Goal: Information Seeking & Learning: Find specific fact

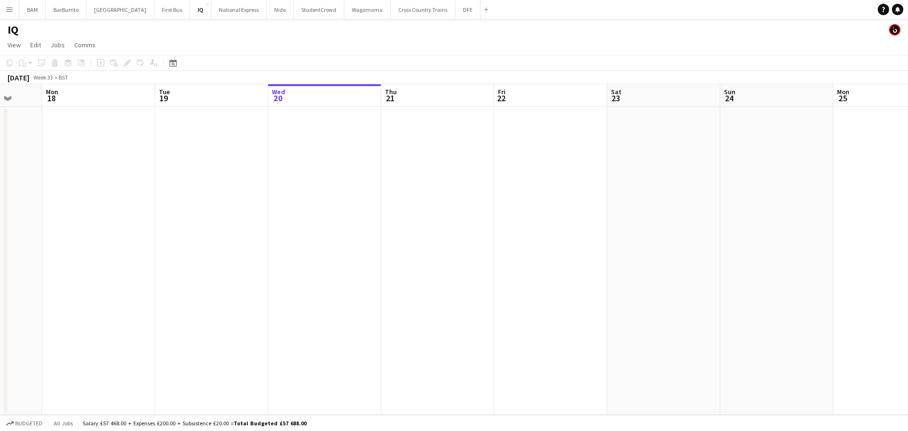
drag, startPoint x: 285, startPoint y: 128, endPoint x: 444, endPoint y: 125, distance: 159.4
click at [444, 125] on app-calendar-viewport "Fri 15 Sat 16 2/2 1 Job Sun 17 Mon 18 Tue 19 Wed 20 Thu 21 Fri 22 Sat 23 Sun 24…" at bounding box center [454, 249] width 908 height 331
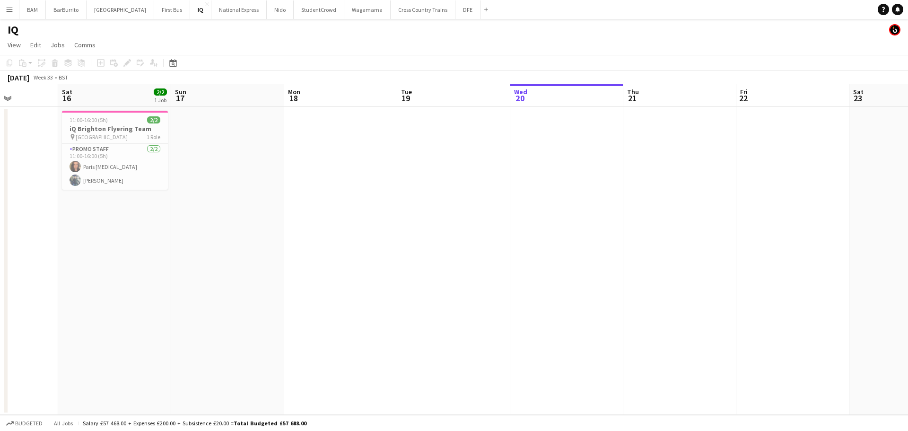
scroll to position [0, 280]
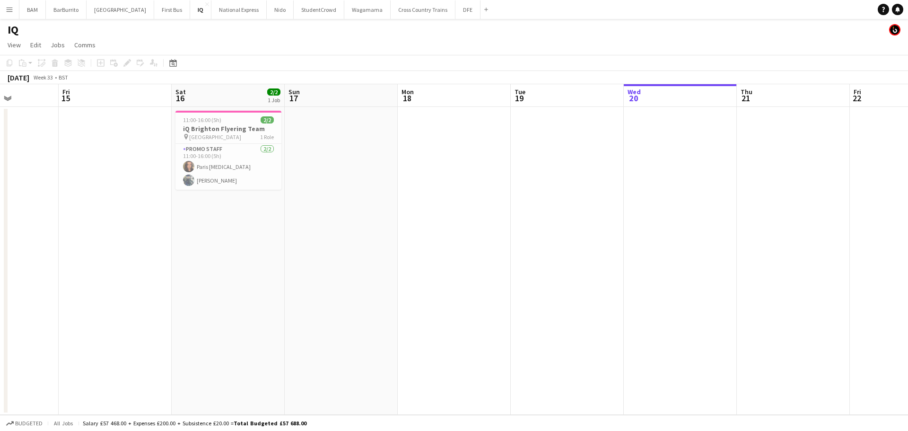
drag, startPoint x: 270, startPoint y: 140, endPoint x: 549, endPoint y: 143, distance: 279.1
click at [549, 143] on app-calendar-viewport "Tue 12 Wed 13 Thu 14 Fri 15 Sat 16 2/2 1 Job Sun 17 Mon 18 Tue 19 Wed 20 Thu 21…" at bounding box center [454, 249] width 908 height 331
click at [69, 9] on button "BarBurrito Close" at bounding box center [66, 9] width 41 height 18
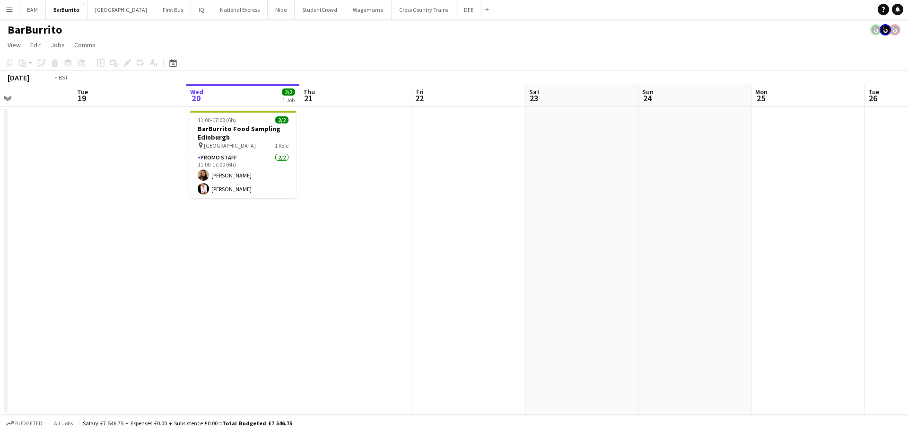
scroll to position [0, 205]
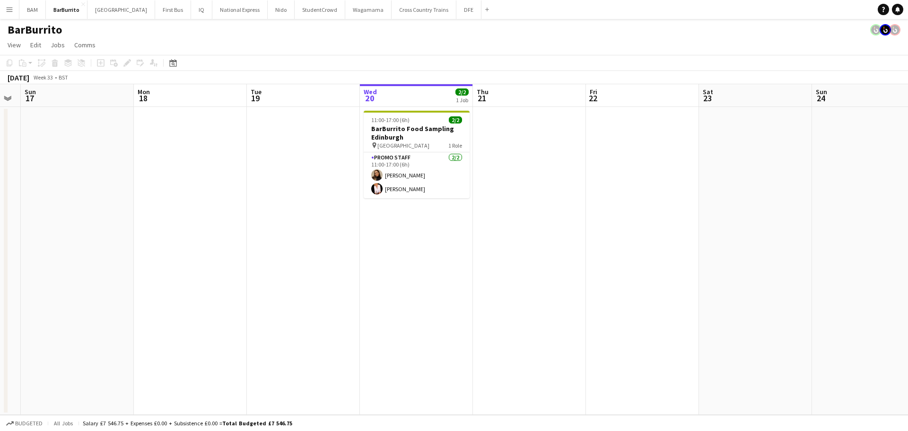
drag, startPoint x: 181, startPoint y: 135, endPoint x: 426, endPoint y: 131, distance: 244.6
click at [426, 131] on app-calendar-viewport "Fri 15 Sat 16 Sun 17 Mon 18 Tue 19 Wed 20 2/2 1 Job Thu 21 Fri 22 Sat 23 Sun 24…" at bounding box center [454, 249] width 908 height 331
click at [191, 14] on button "IQ Close" at bounding box center [201, 9] width 21 height 18
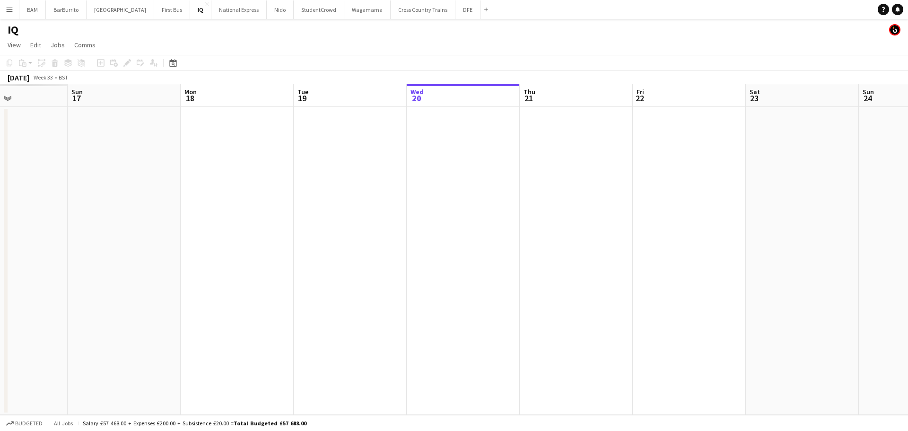
scroll to position [0, 234]
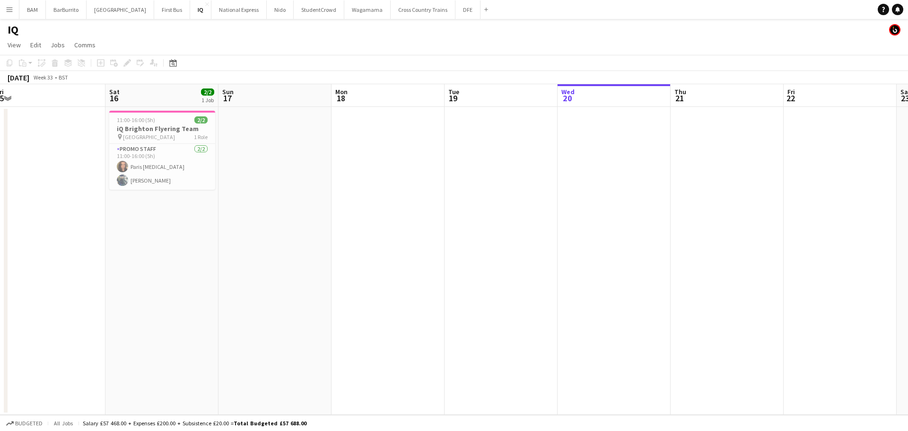
drag, startPoint x: 362, startPoint y: 155, endPoint x: 811, endPoint y: 171, distance: 448.7
click at [811, 171] on app-calendar-viewport "Wed 13 Thu 14 Fri 15 Sat 16 2/2 1 Job Sun 17 Mon 18 Tue 19 Wed 20 Thu 21 Fri 22…" at bounding box center [454, 249] width 908 height 331
click at [187, 167] on app-card-role "Promo Staff [DATE] 11:00-16:00 (5h) [PERSON_NAME][MEDICAL_DATA]" at bounding box center [162, 167] width 106 height 46
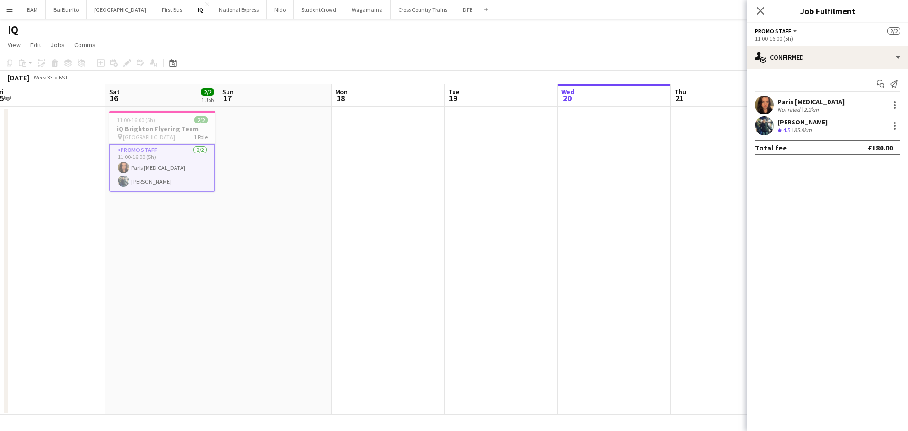
click at [334, 74] on div "[DATE] Week 33 • BST" at bounding box center [454, 77] width 908 height 13
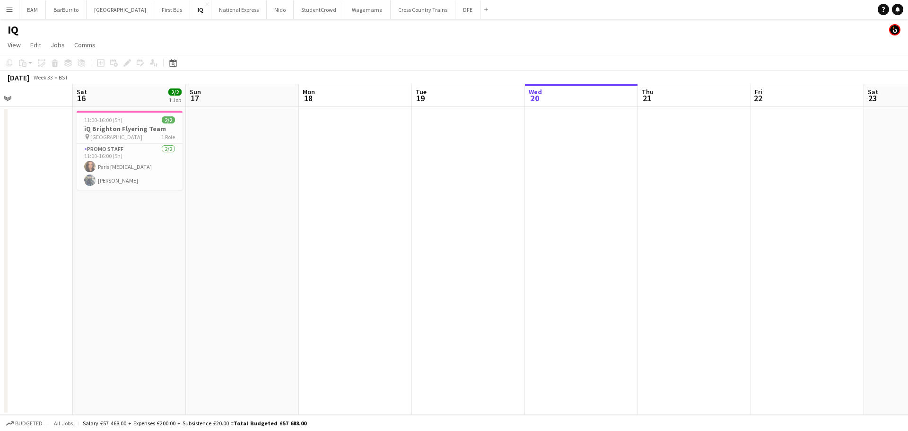
drag, startPoint x: 235, startPoint y: 114, endPoint x: 30, endPoint y: 107, distance: 205.0
click at [17, 108] on app-calendar-viewport "Wed 13 Thu 14 Fri 15 Sat 16 2/2 1 Job Sun 17 Mon 18 Tue 19 Wed 20 Thu 21 Fri 22…" at bounding box center [454, 249] width 908 height 331
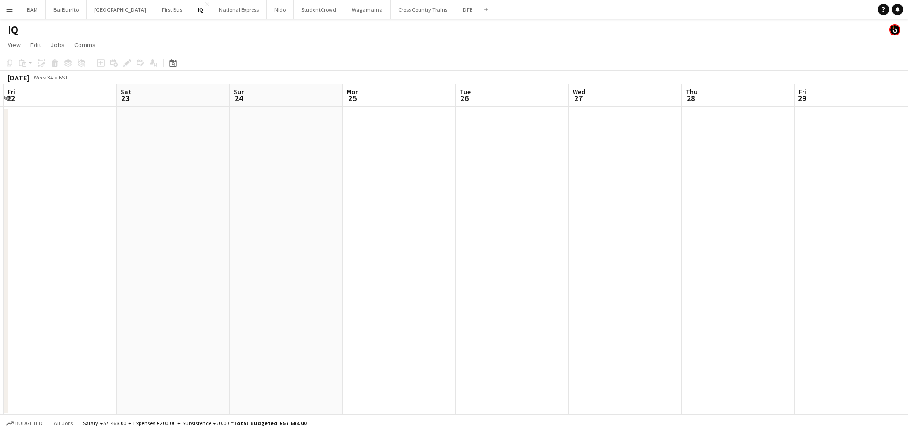
drag, startPoint x: 20, startPoint y: 123, endPoint x: 153, endPoint y: 53, distance: 150.2
click at [18, 122] on app-calendar-viewport "Tue 19 Wed 20 Thu 21 Fri 22 Sat 23 Sun 24 Mon 25 Tue 26 Wed 27 Thu 28 Fri 29 Sa…" at bounding box center [454, 249] width 908 height 331
click at [456, 16] on button "DFE Close" at bounding box center [468, 9] width 25 height 18
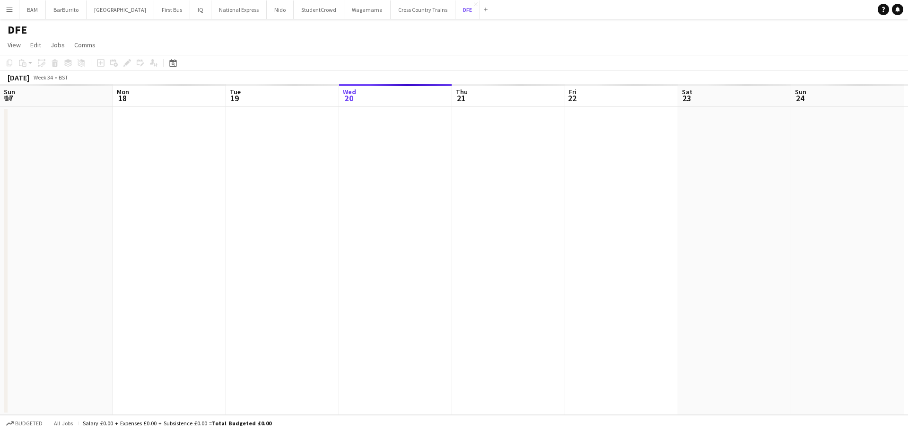
scroll to position [0, 226]
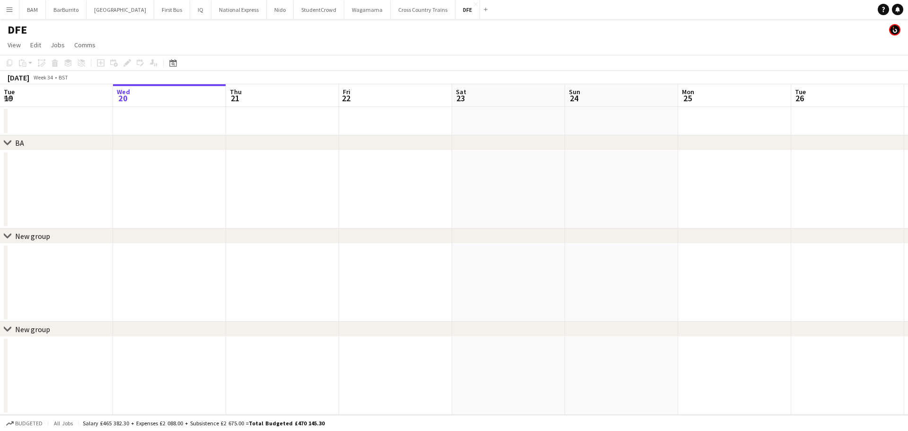
click at [178, 62] on div "Date picker" at bounding box center [172, 62] width 11 height 11
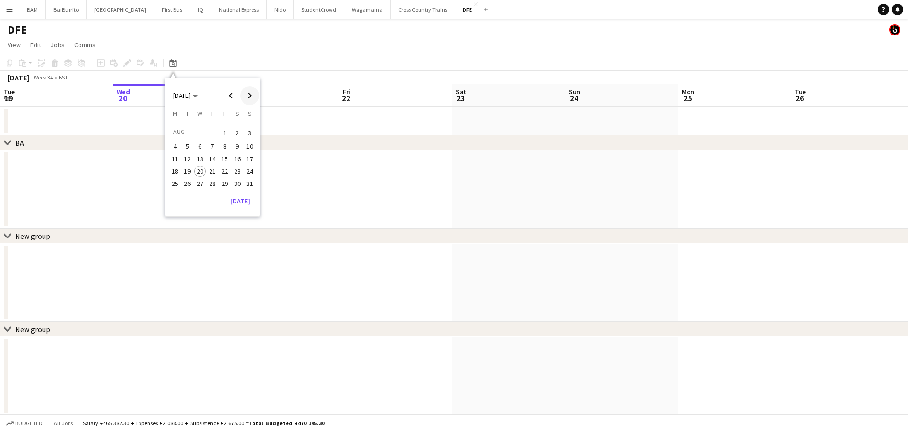
click at [242, 93] on span "Next month" at bounding box center [249, 95] width 19 height 19
click at [193, 169] on span "16" at bounding box center [187, 168] width 11 height 11
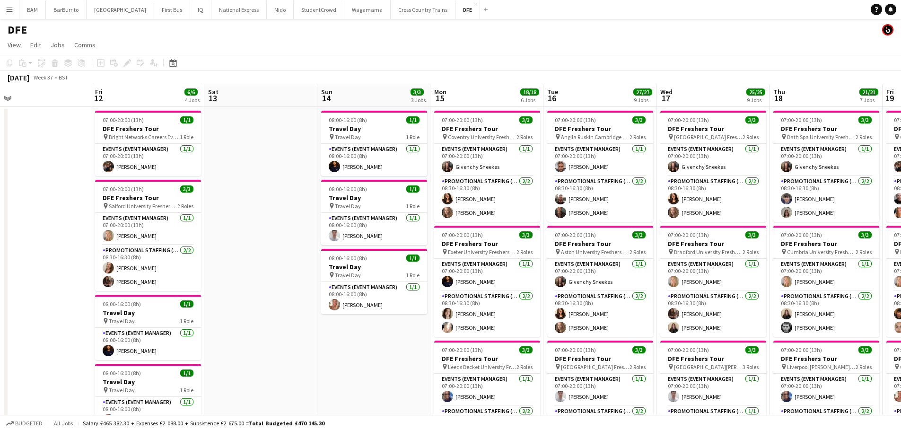
drag, startPoint x: 303, startPoint y: 167, endPoint x: 595, endPoint y: 184, distance: 291.8
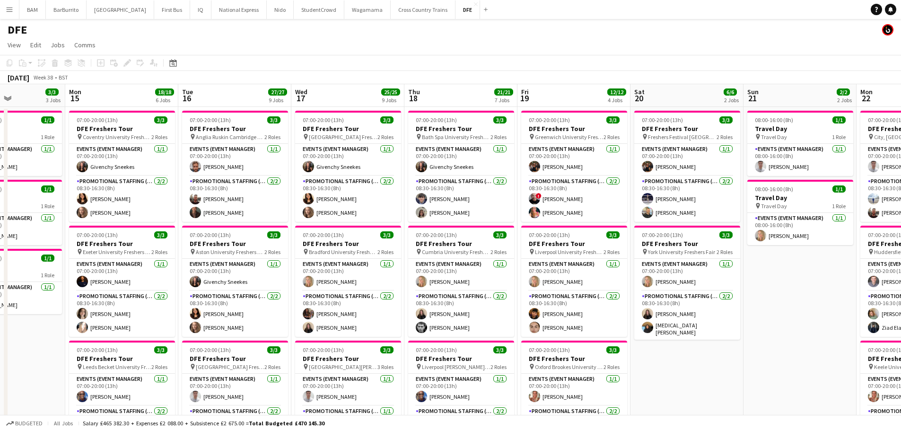
drag, startPoint x: 502, startPoint y: 188, endPoint x: 38, endPoint y: 132, distance: 467.4
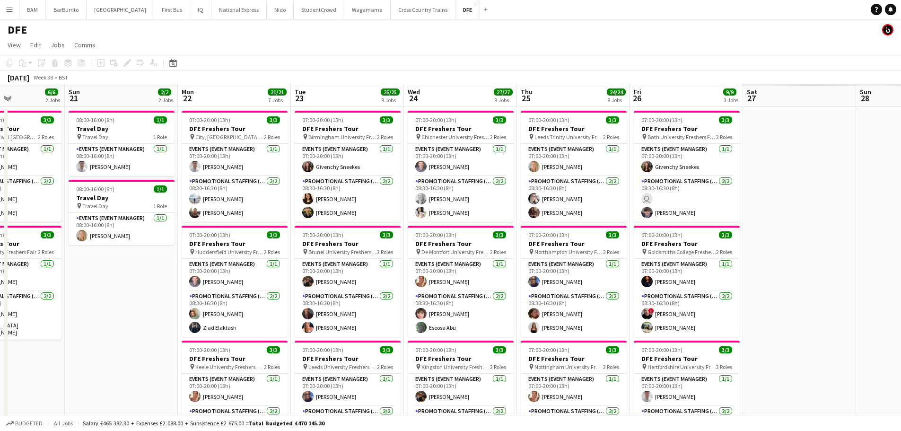
drag, startPoint x: 581, startPoint y: 188, endPoint x: 3, endPoint y: 137, distance: 580.3
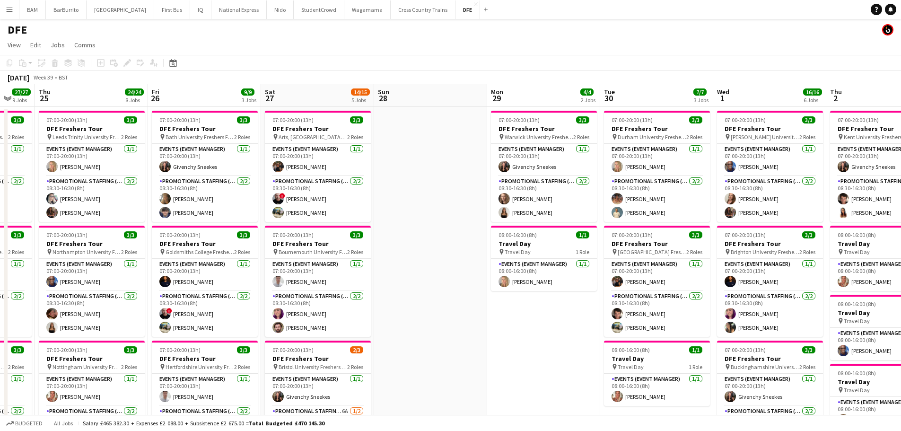
scroll to position [0, 305]
drag, startPoint x: 387, startPoint y: 203, endPoint x: 32, endPoint y: 157, distance: 358.7
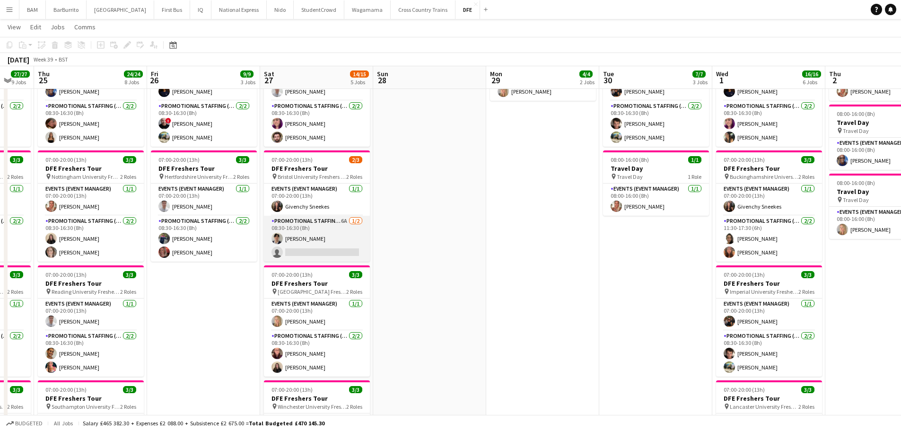
click at [341, 245] on app-card-role "Promotional Staffing (Brand Ambassadors) 6A [DATE] 08:30-16:30 (8h) [PERSON_NAM…" at bounding box center [317, 239] width 106 height 46
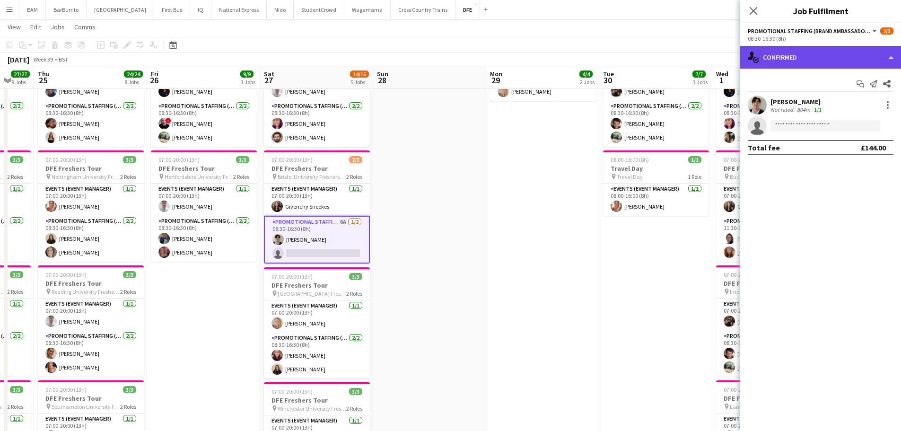
click at [817, 57] on div "single-neutral-actions-check-2 Confirmed" at bounding box center [820, 57] width 161 height 23
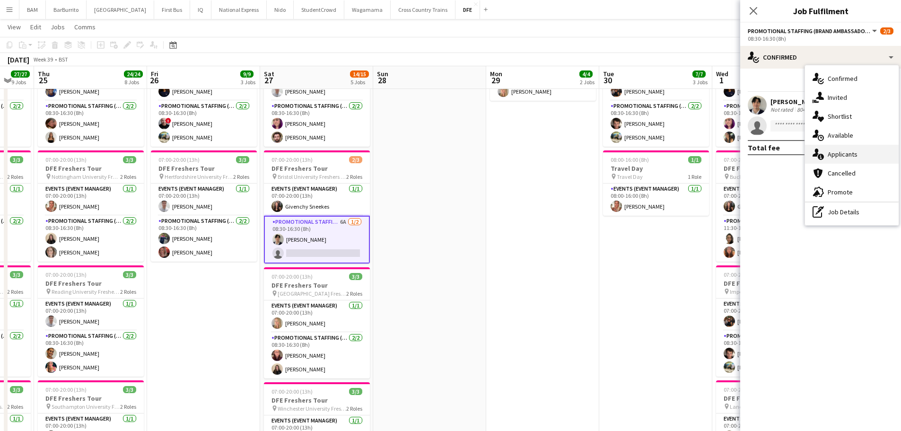
click at [860, 154] on div "single-neutral-actions-information Applicants" at bounding box center [852, 154] width 94 height 19
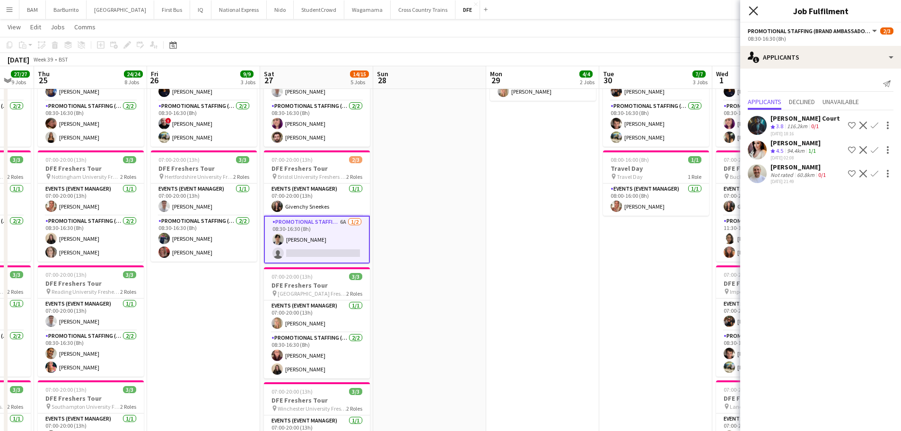
click at [752, 12] on icon at bounding box center [753, 10] width 9 height 9
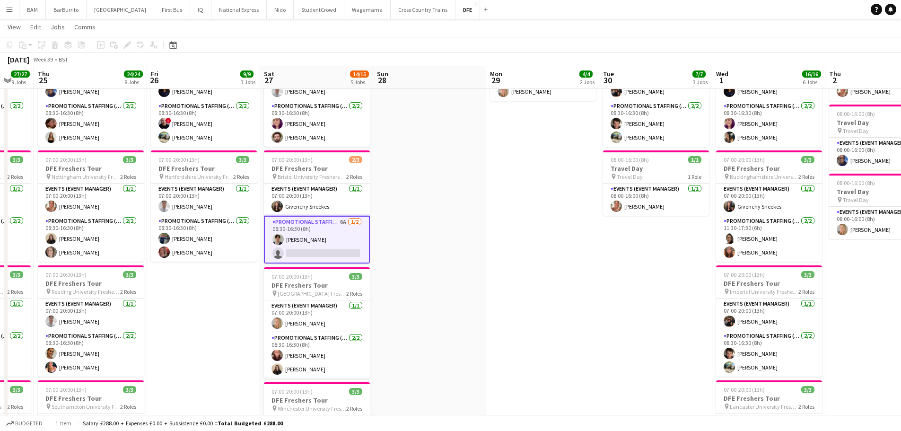
click at [389, 45] on app-toolbar "Copy Paste Paste Ctrl+V Paste with crew Ctrl+Shift+V Paste linked Job [GEOGRAPH…" at bounding box center [450, 45] width 901 height 16
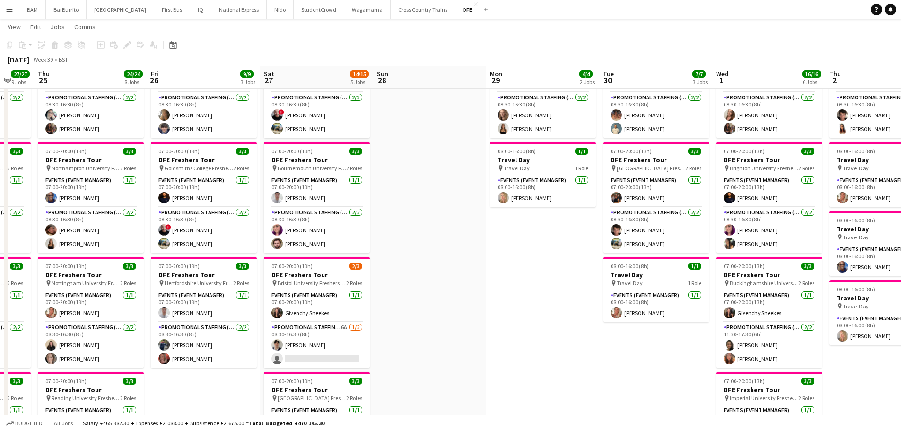
scroll to position [0, 0]
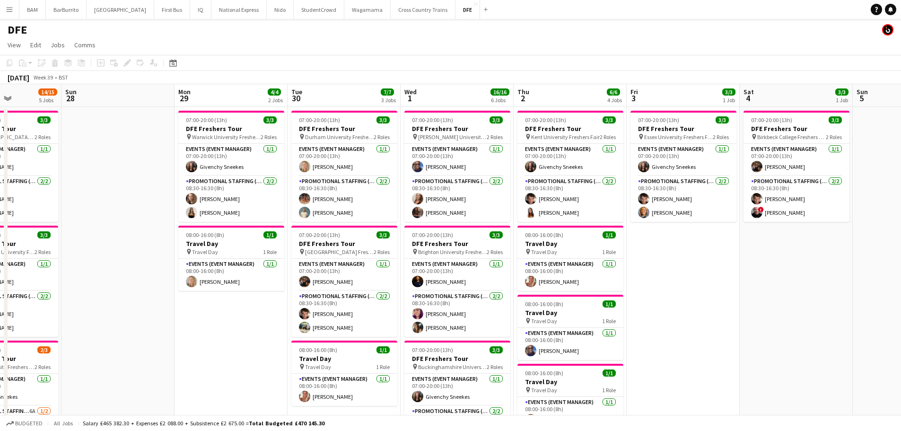
drag, startPoint x: 553, startPoint y: 207, endPoint x: 288, endPoint y: 181, distance: 267.1
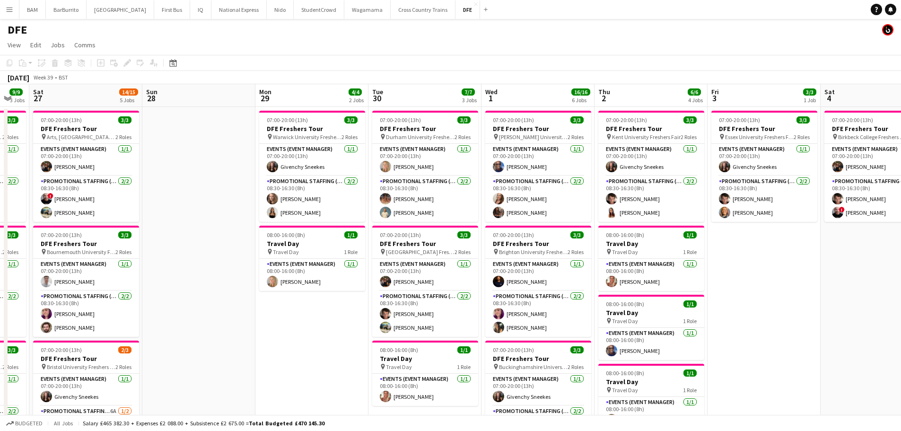
scroll to position [0, 196]
drag, startPoint x: 326, startPoint y: 180, endPoint x: 484, endPoint y: 182, distance: 157.5
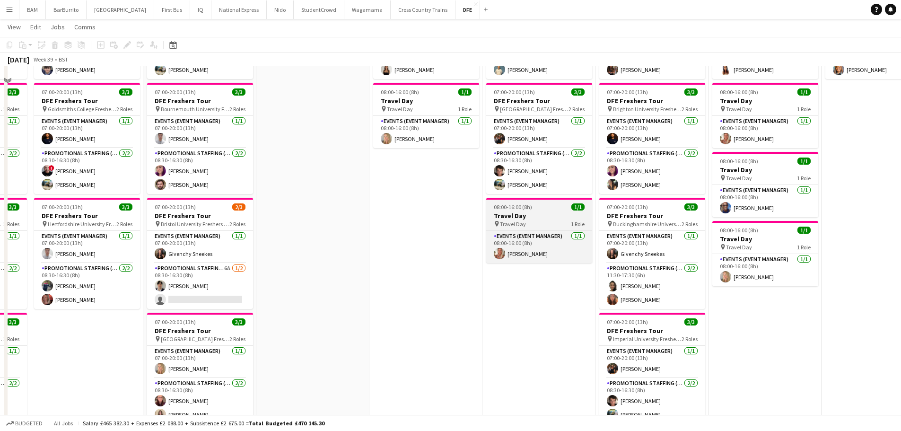
scroll to position [0, 0]
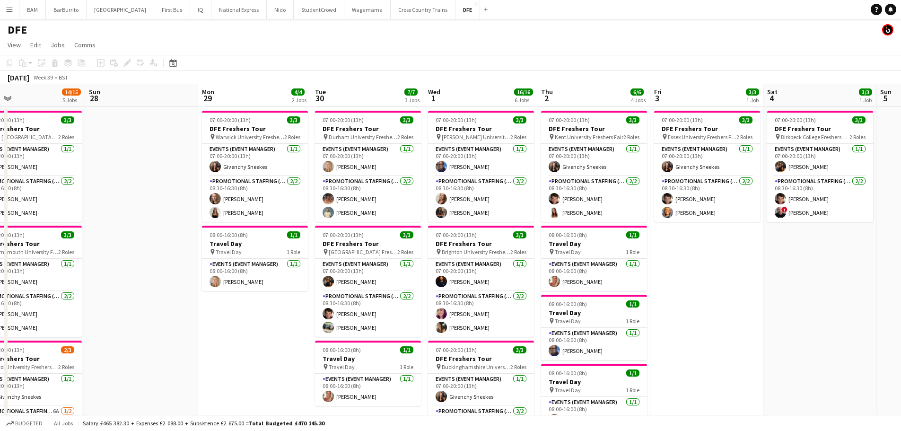
drag, startPoint x: 719, startPoint y: 222, endPoint x: 434, endPoint y: 200, distance: 285.6
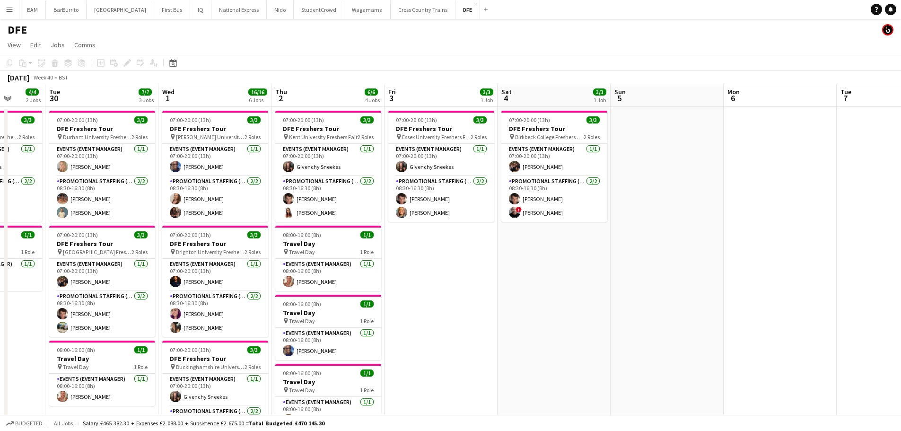
drag, startPoint x: 709, startPoint y: 210, endPoint x: 283, endPoint y: 177, distance: 427.0
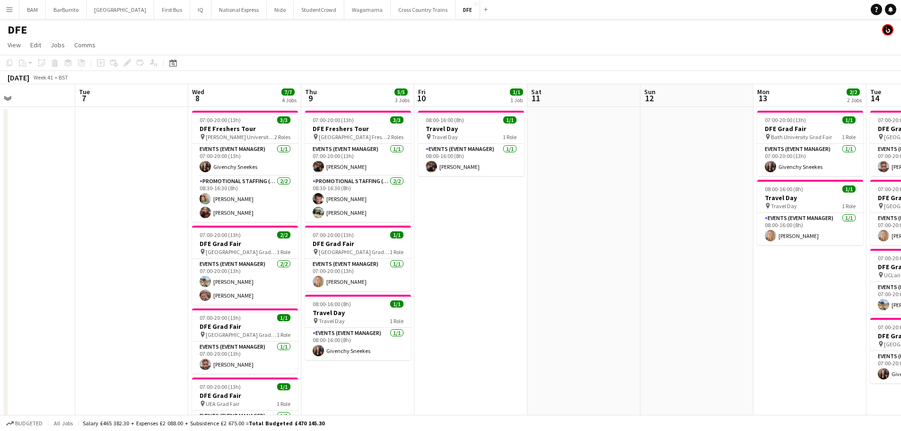
drag, startPoint x: 471, startPoint y: 202, endPoint x: 134, endPoint y: 170, distance: 338.2
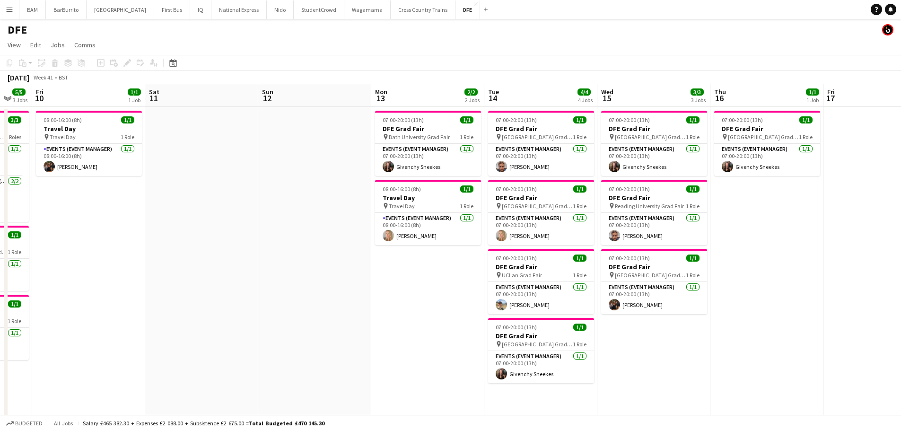
drag, startPoint x: 601, startPoint y: 225, endPoint x: 219, endPoint y: 191, distance: 382.8
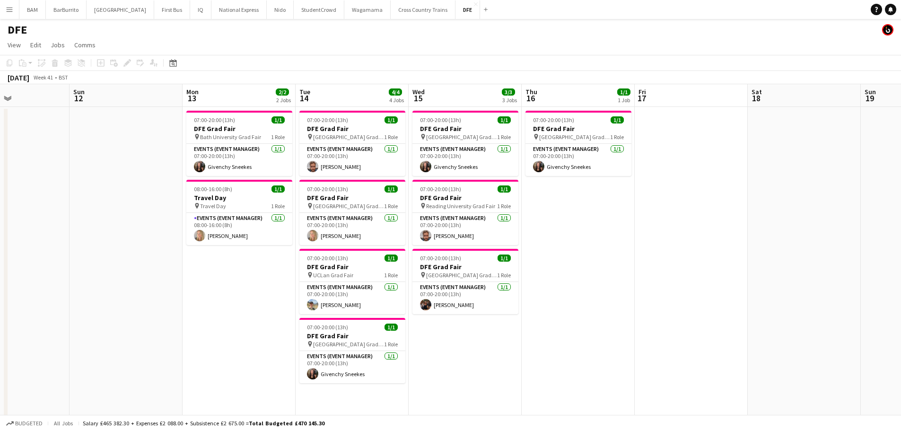
scroll to position [0, 310]
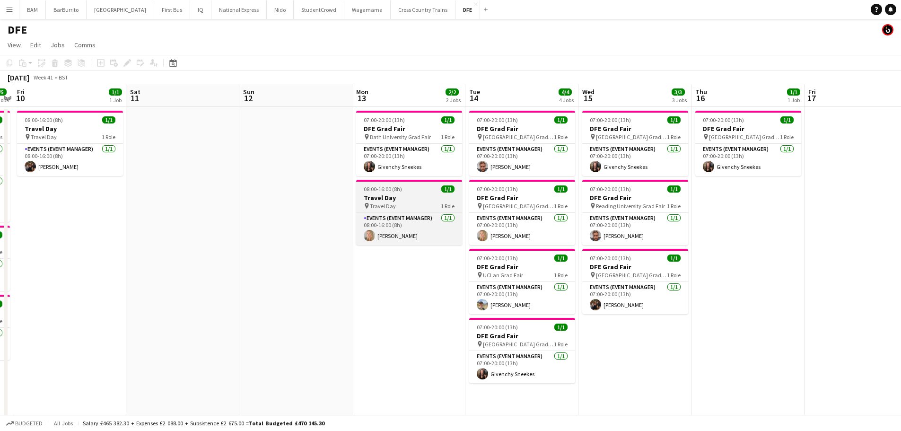
drag, startPoint x: 643, startPoint y: 215, endPoint x: 528, endPoint y: 204, distance: 115.4
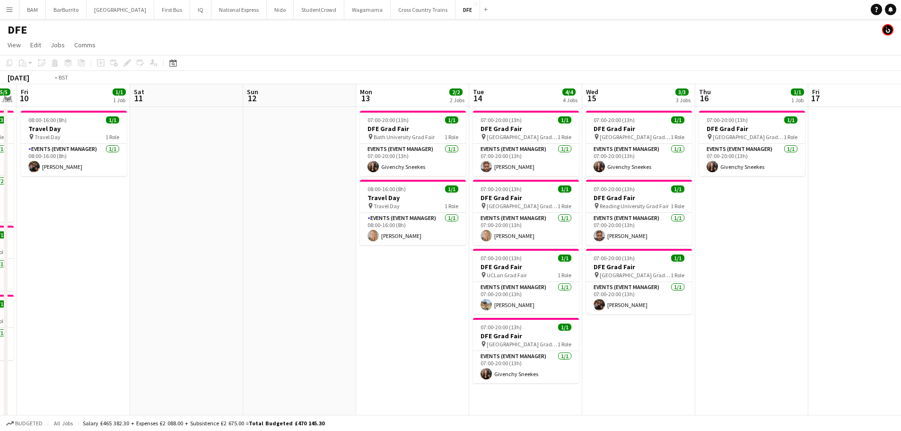
drag, startPoint x: 342, startPoint y: 171, endPoint x: 694, endPoint y: 201, distance: 353.7
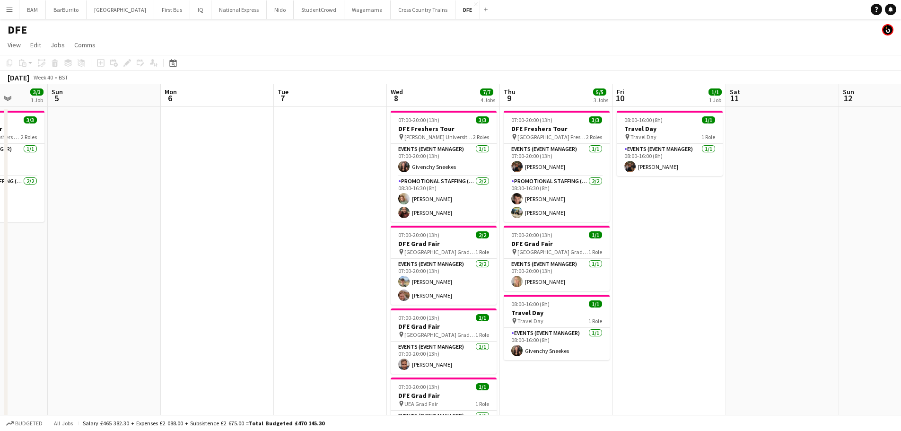
drag, startPoint x: 234, startPoint y: 165, endPoint x: 710, endPoint y: 193, distance: 476.7
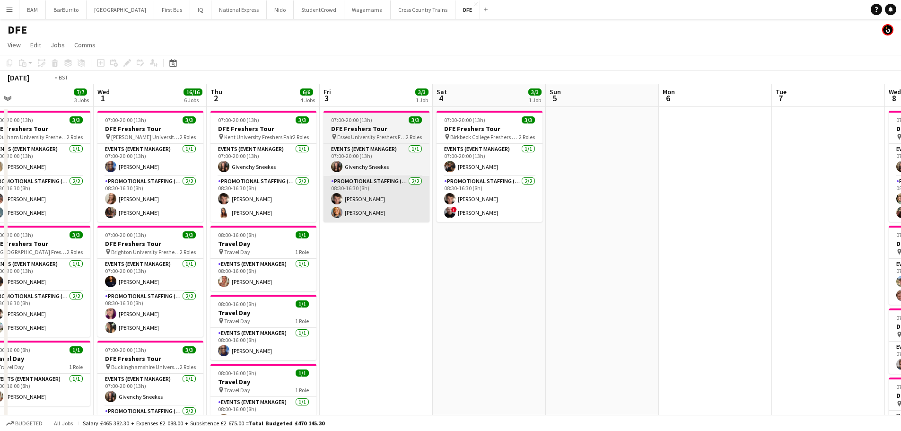
drag, startPoint x: 293, startPoint y: 164, endPoint x: 839, endPoint y: 191, distance: 546.5
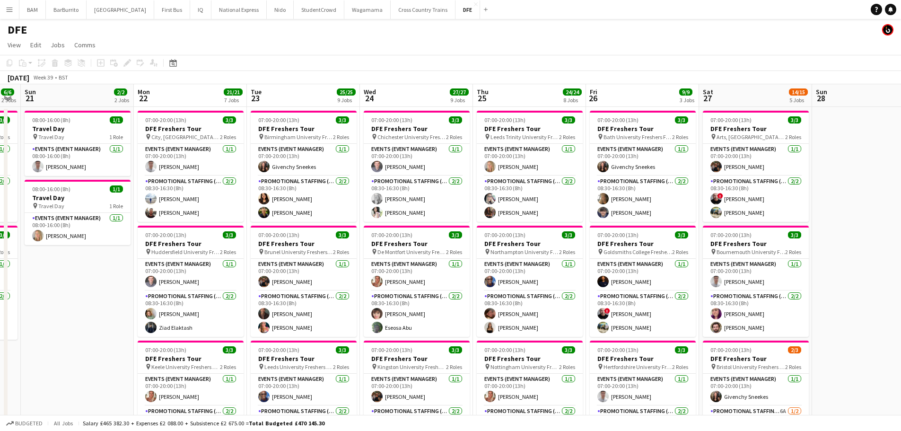
scroll to position [0, 289]
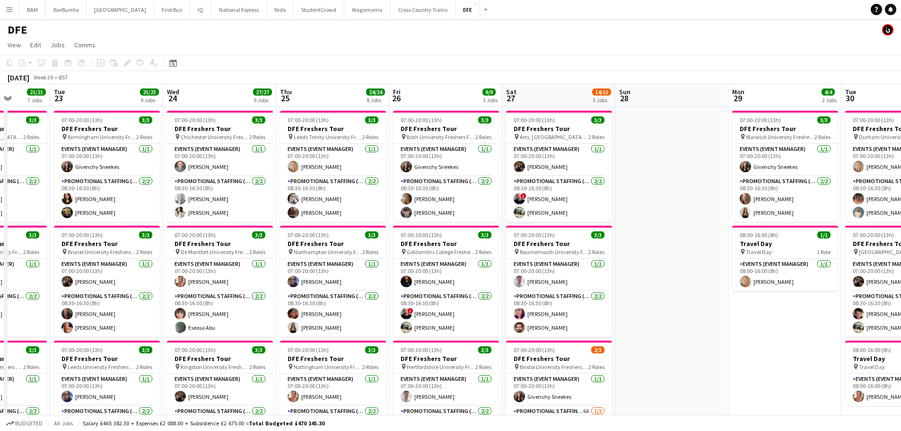
drag, startPoint x: 260, startPoint y: 162, endPoint x: 661, endPoint y: 189, distance: 402.5
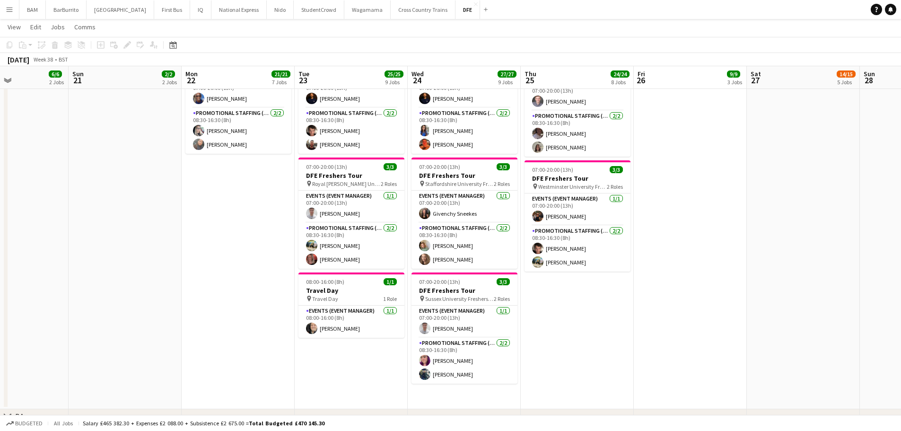
scroll to position [0, 263]
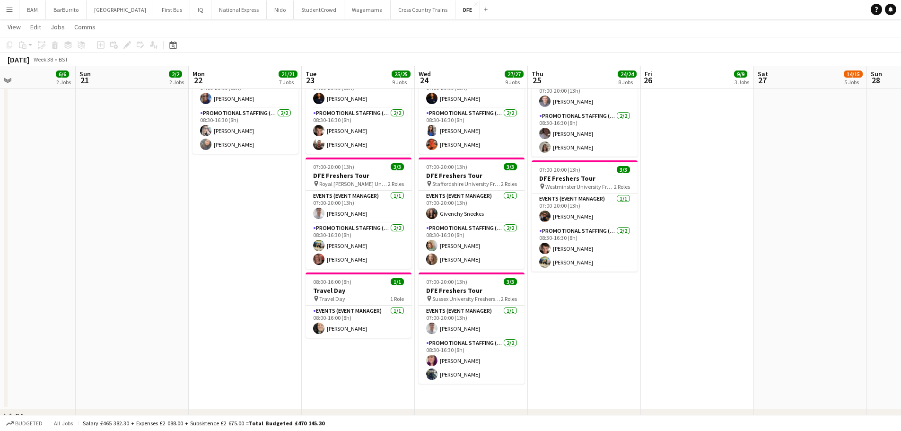
drag, startPoint x: 476, startPoint y: 199, endPoint x: 703, endPoint y: 215, distance: 227.6
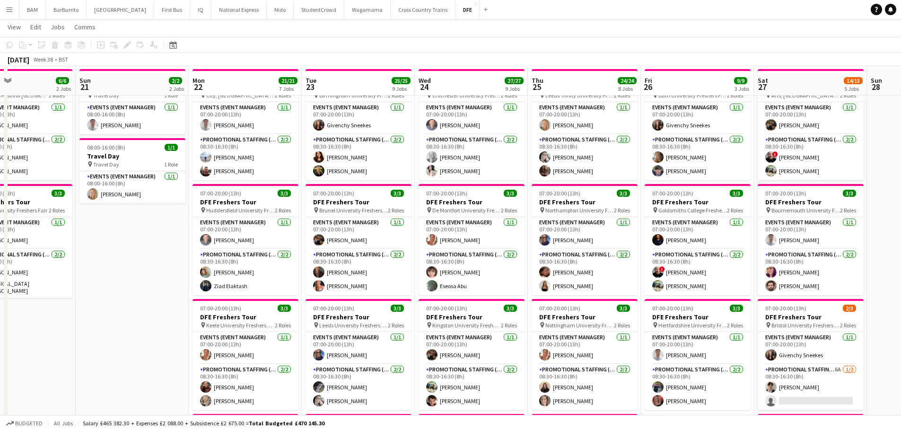
scroll to position [0, 0]
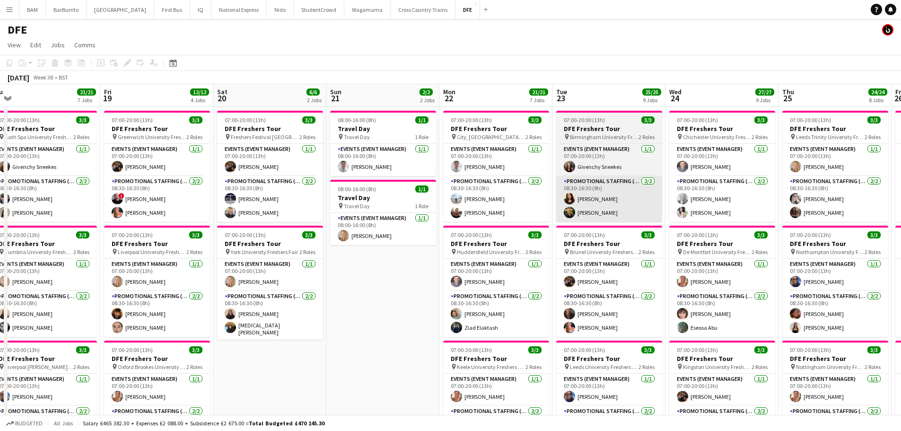
drag, startPoint x: 324, startPoint y: 171, endPoint x: 669, endPoint y: 191, distance: 345.4
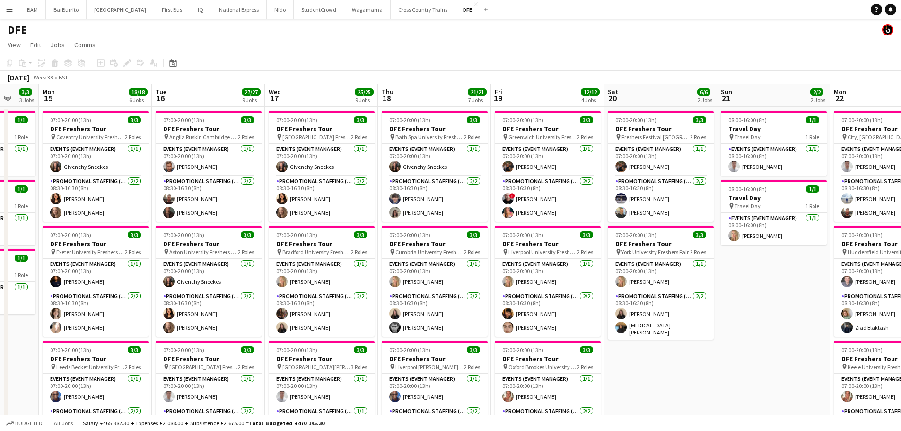
drag, startPoint x: 541, startPoint y: 167, endPoint x: 586, endPoint y: 167, distance: 44.5
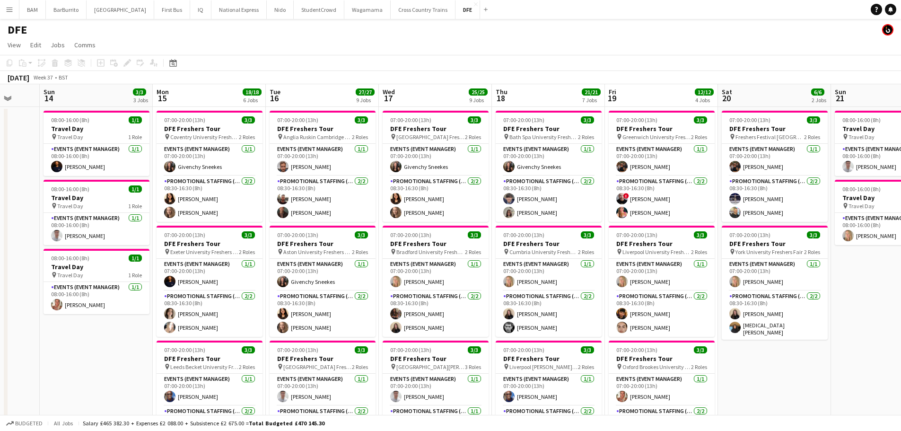
drag, startPoint x: 179, startPoint y: 137, endPoint x: 406, endPoint y: 152, distance: 227.5
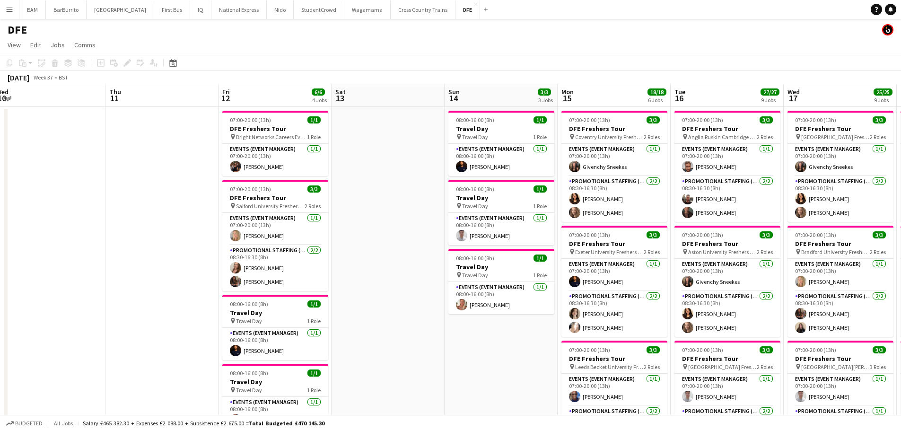
scroll to position [0, 233]
drag, startPoint x: 303, startPoint y: 150, endPoint x: 571, endPoint y: 155, distance: 268.2
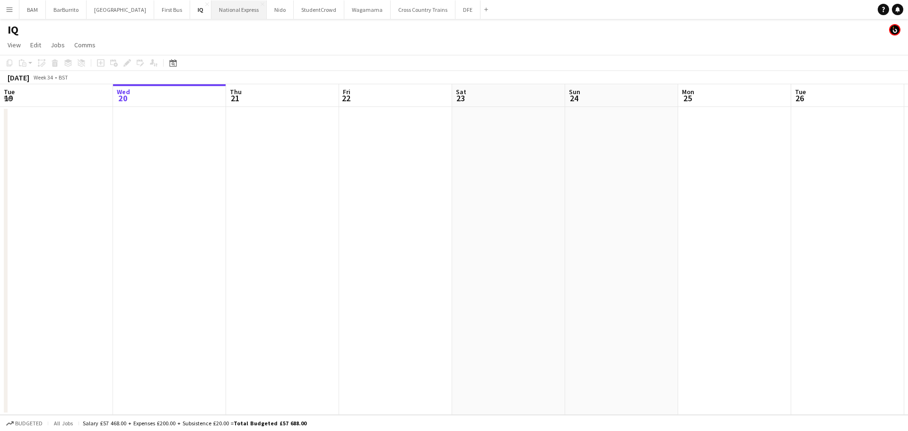
click at [221, 11] on button "National Express Close" at bounding box center [238, 9] width 55 height 18
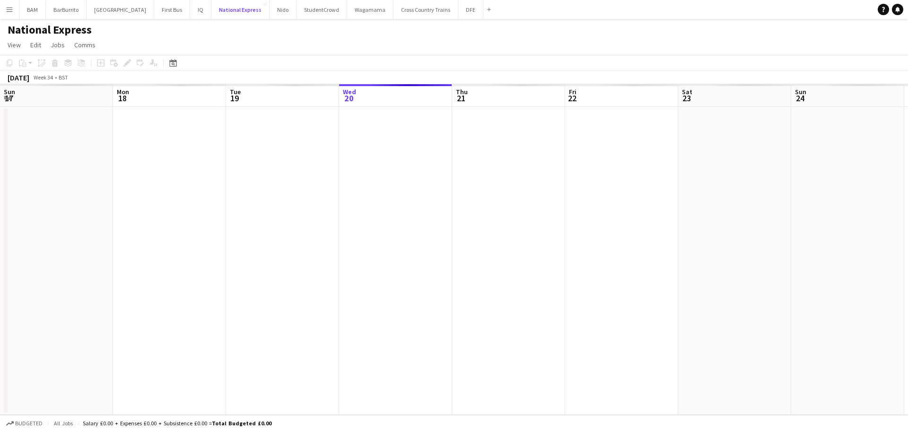
scroll to position [0, 226]
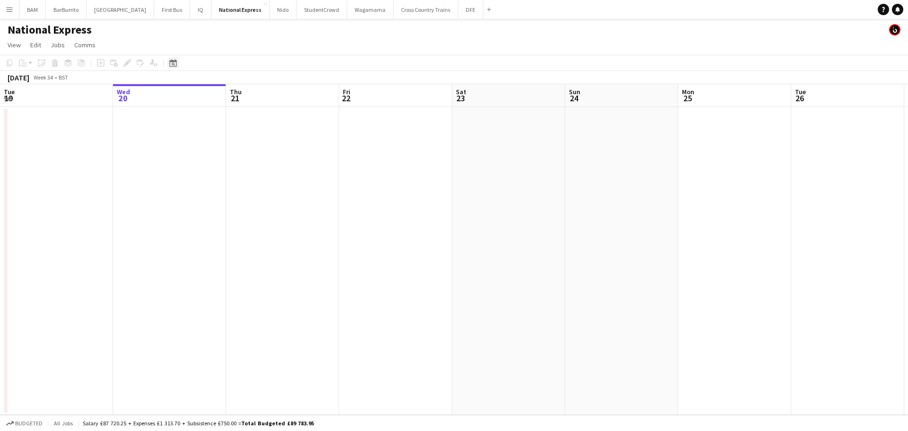
click at [175, 61] on icon at bounding box center [172, 63] width 7 height 8
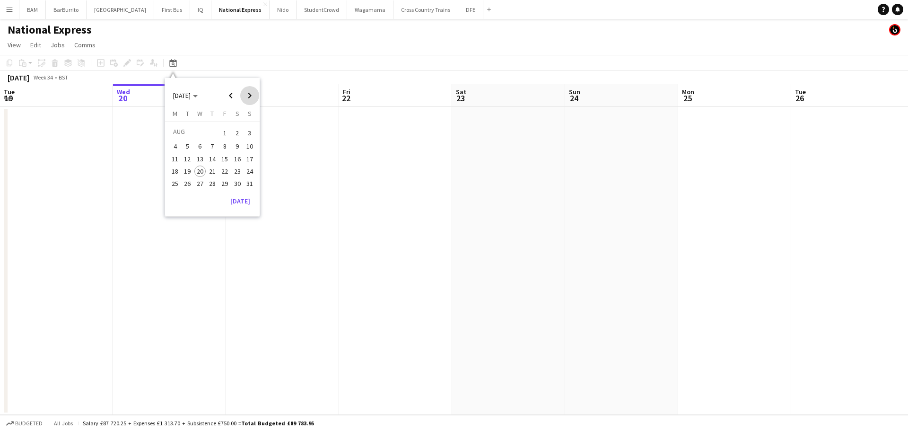
click at [244, 96] on span "Next month" at bounding box center [249, 95] width 19 height 19
click at [192, 166] on span "16" at bounding box center [187, 168] width 11 height 11
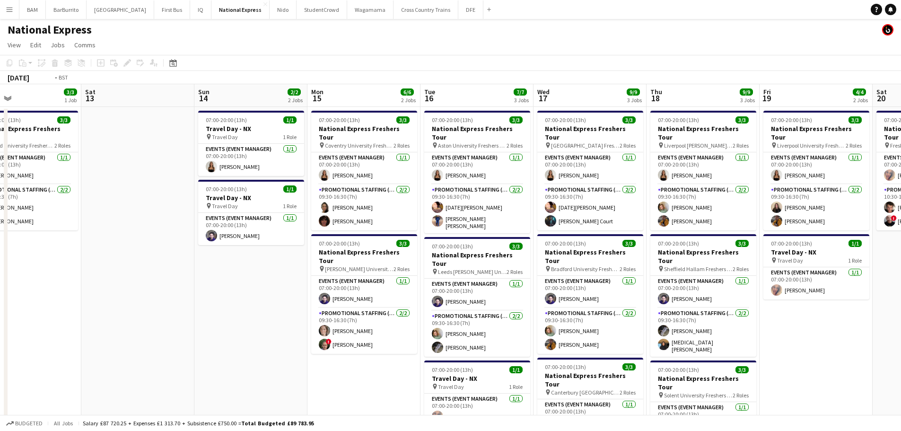
drag, startPoint x: 489, startPoint y: 179, endPoint x: 218, endPoint y: 139, distance: 274.4
click at [218, 139] on app-calendar-viewport "Tue 9 Wed 10 Thu 11 1/1 1 Job Fri 12 3/3 1 Job Sat 13 Sun 14 2/2 2 Jobs Mon 15 …" at bounding box center [450, 353] width 901 height 538
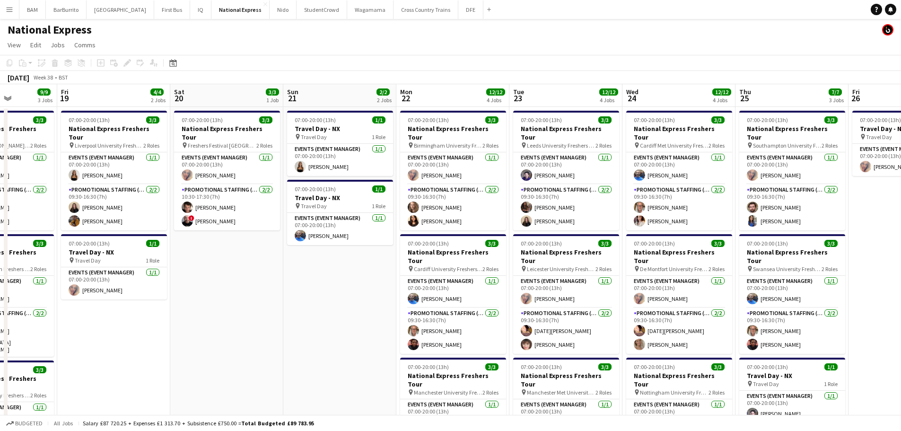
drag, startPoint x: 407, startPoint y: 174, endPoint x: 245, endPoint y: 156, distance: 163.2
click at [248, 156] on app-calendar-viewport "Tue 16 7/7 3 Jobs Wed 17 9/9 3 Jobs Thu 18 9/9 3 Jobs Fri 19 4/4 2 Jobs Sat 20 …" at bounding box center [450, 353] width 901 height 538
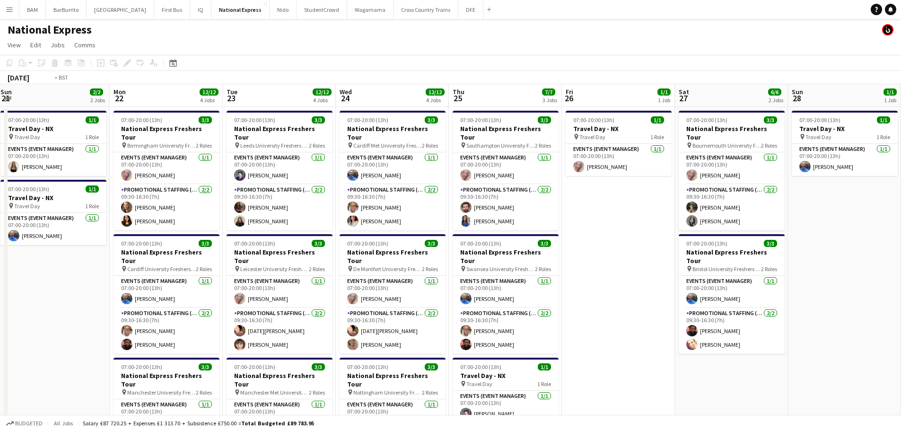
drag, startPoint x: 528, startPoint y: 173, endPoint x: -48, endPoint y: 128, distance: 577.9
click at [0, 128] on html "Menu Boards Boards Boards All jobs Status Workforce Workforce My Workforce Recr…" at bounding box center [450, 319] width 901 height 639
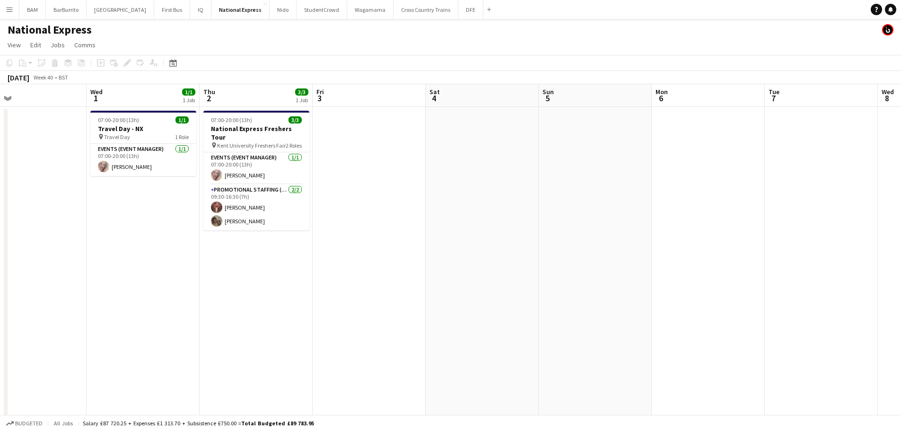
drag, startPoint x: 615, startPoint y: 180, endPoint x: 139, endPoint y: 151, distance: 476.7
click at [139, 151] on app-calendar-viewport "Sat 27 6/6 2 Jobs Sun 28 1/1 1 Job Mon 29 3/3 1 Job Tue 30 Wed 1 1/1 1 Job Thu …" at bounding box center [450, 353] width 901 height 538
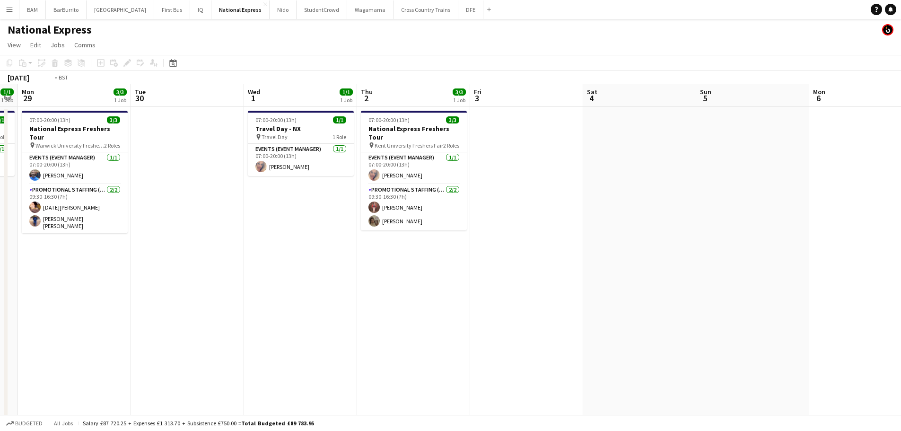
drag, startPoint x: 418, startPoint y: 169, endPoint x: 859, endPoint y: 180, distance: 441.0
click at [859, 180] on app-calendar-viewport "Sat 27 6/6 2 Jobs Sun 28 1/1 1 Job Mon 29 3/3 1 Job Tue 30 Wed 1 1/1 1 Job Thu …" at bounding box center [450, 353] width 901 height 538
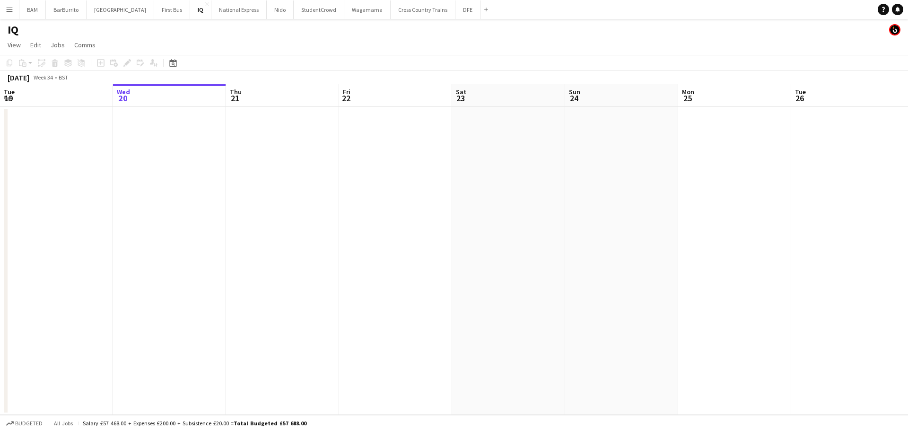
click at [11, 12] on app-icon "Menu" at bounding box center [10, 10] width 8 height 8
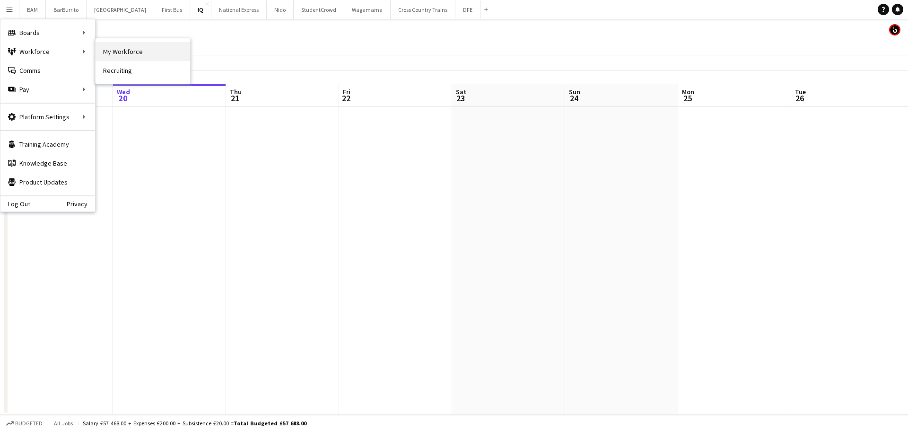
click at [128, 53] on link "My Workforce" at bounding box center [143, 51] width 95 height 19
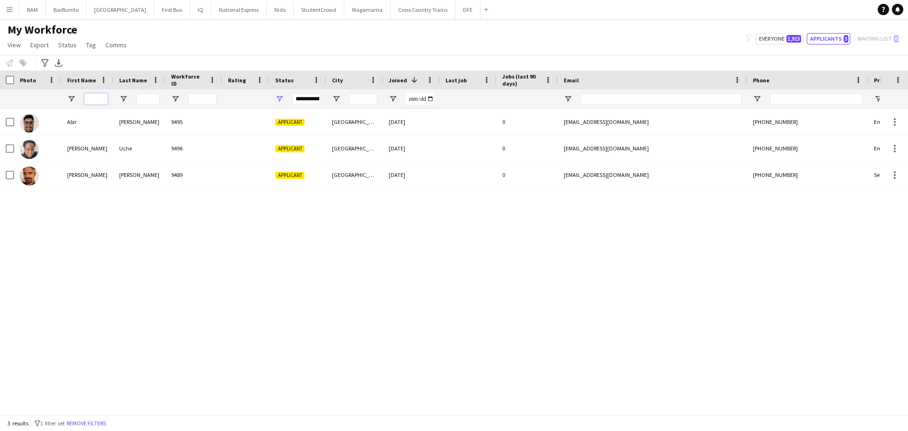
click at [100, 93] on input "First Name Filter Input" at bounding box center [96, 98] width 24 height 11
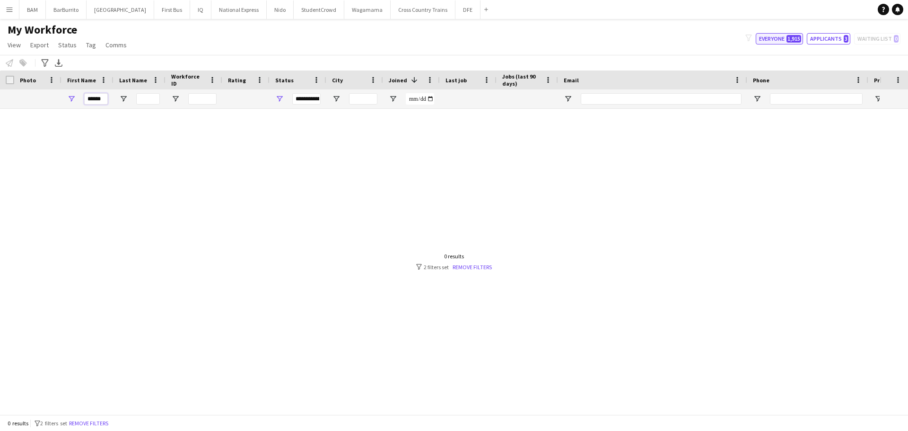
type input "******"
click at [791, 37] on span "1,915" at bounding box center [794, 39] width 15 height 8
type input "**********"
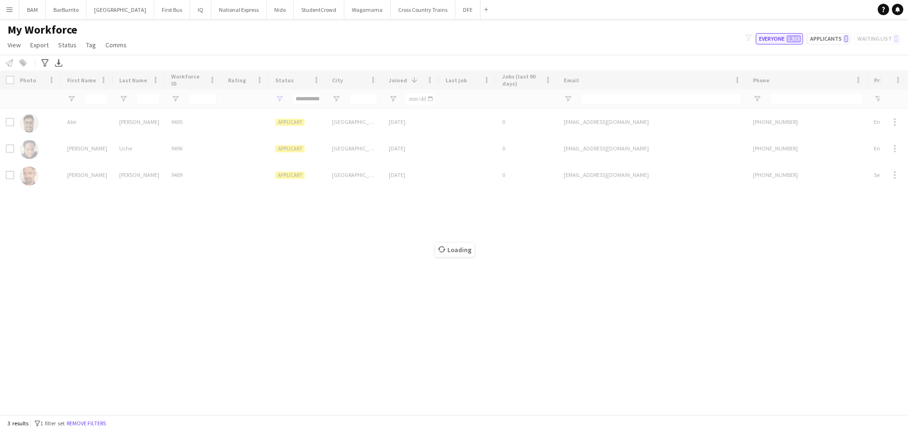
click at [790, 41] on span "1,915" at bounding box center [794, 39] width 15 height 8
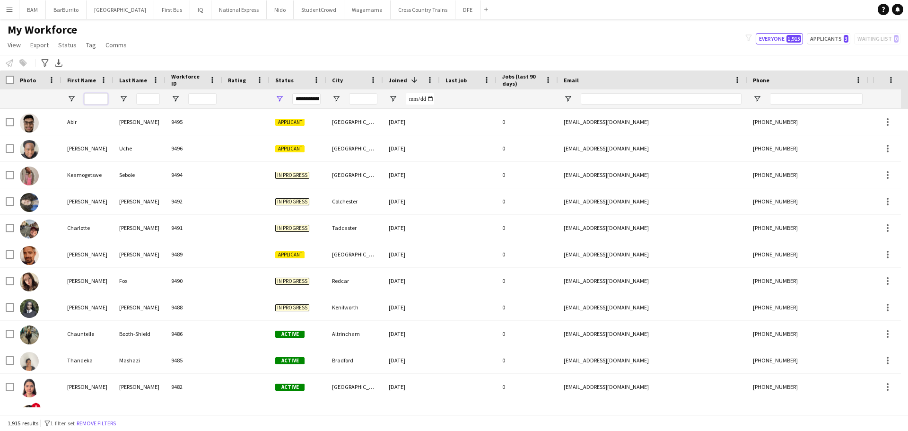
click at [103, 93] on input "First Name Filter Input" at bounding box center [96, 98] width 24 height 11
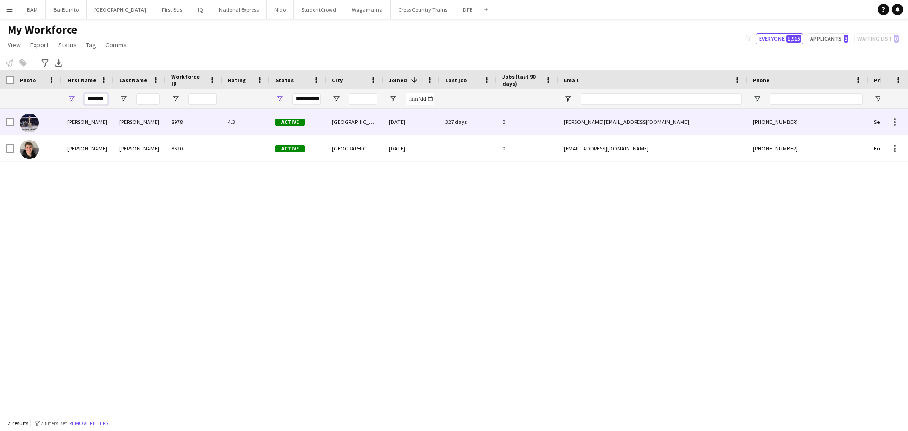
type input "*******"
click at [112, 123] on div "Brandon" at bounding box center [87, 122] width 52 height 26
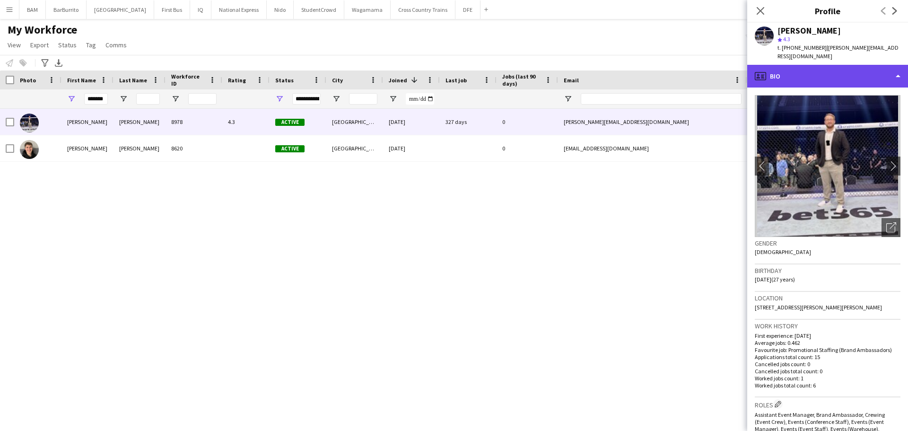
click at [792, 69] on div "profile Bio" at bounding box center [827, 76] width 161 height 23
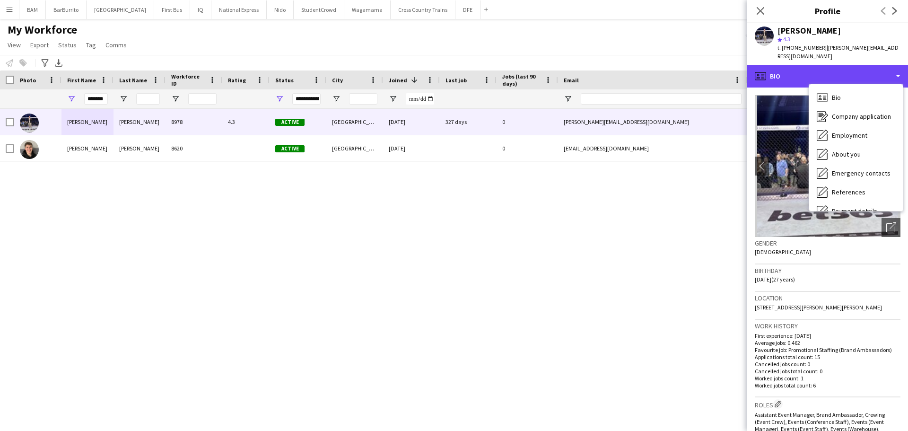
scroll to position [108, 0]
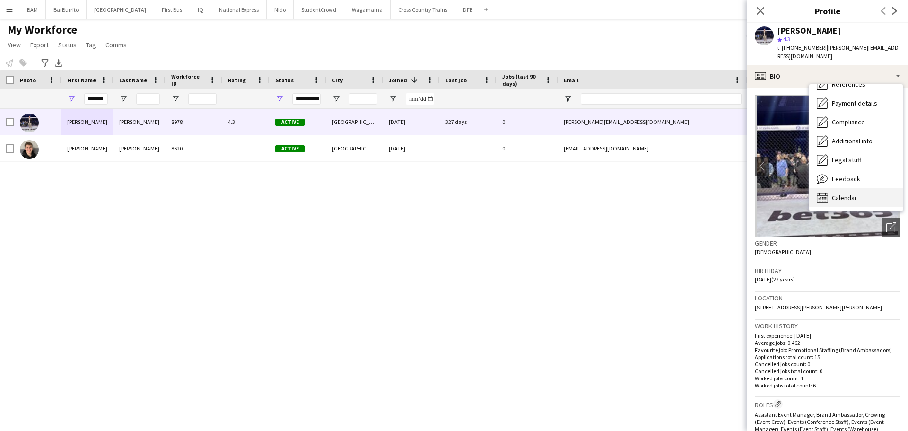
click at [863, 188] on div "Calendar Calendar" at bounding box center [856, 197] width 94 height 19
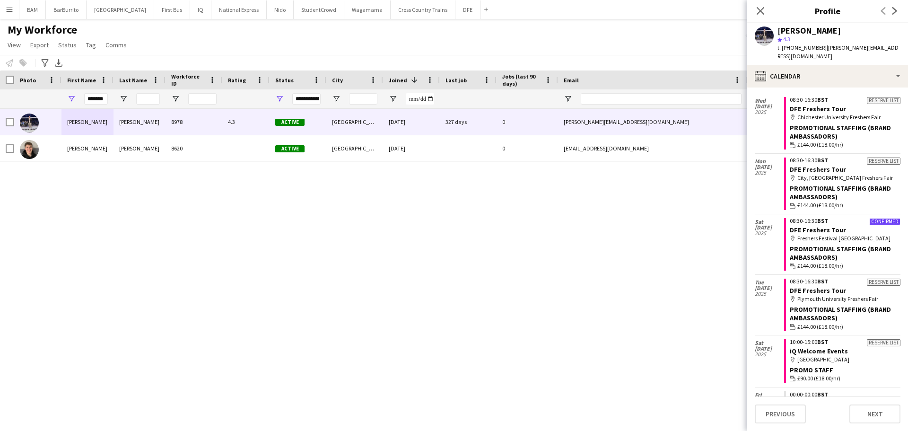
scroll to position [237, 0]
